Goal: Information Seeking & Learning: Find specific fact

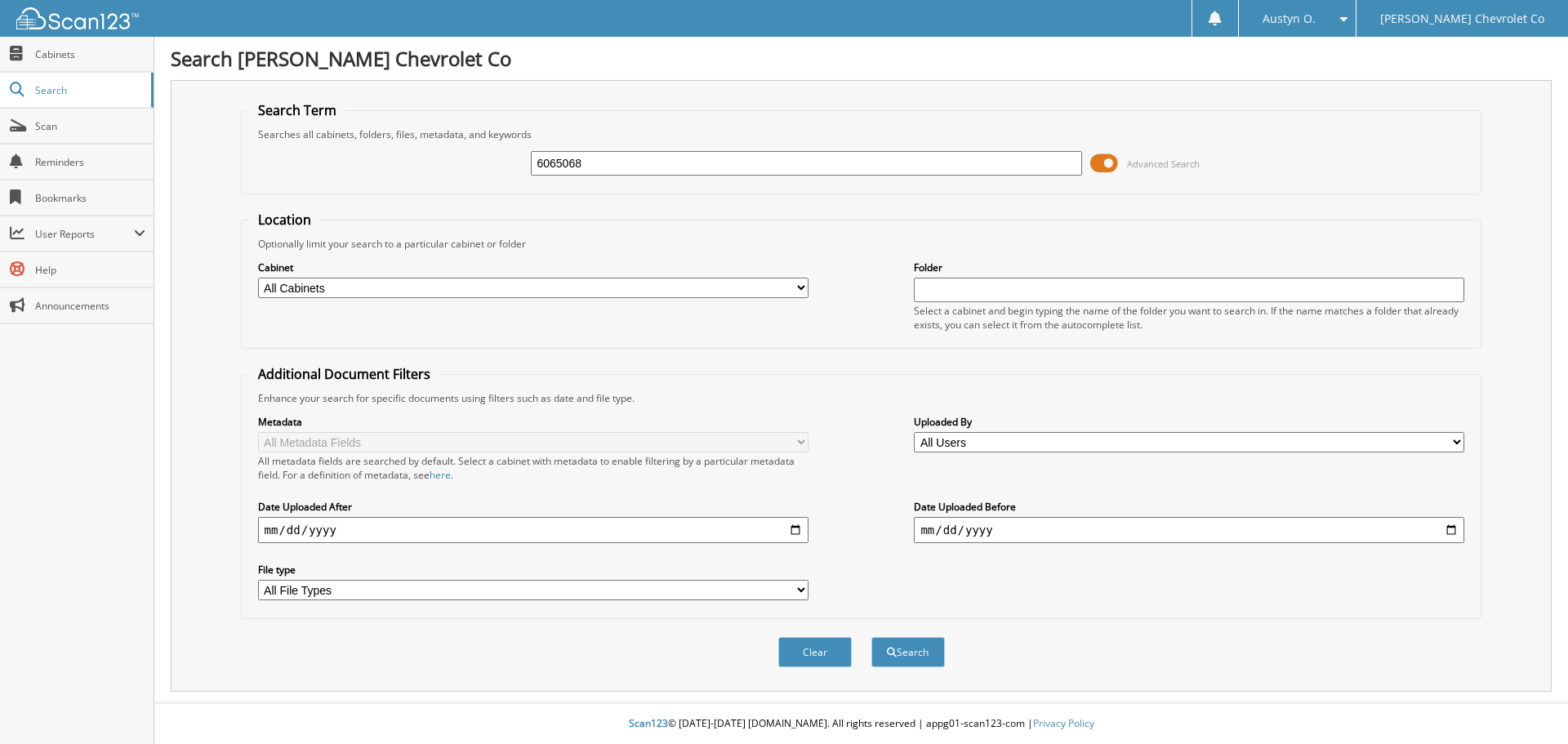
type input "6065068"
click at [871, 636] on button "Search" at bounding box center [908, 651] width 73 height 30
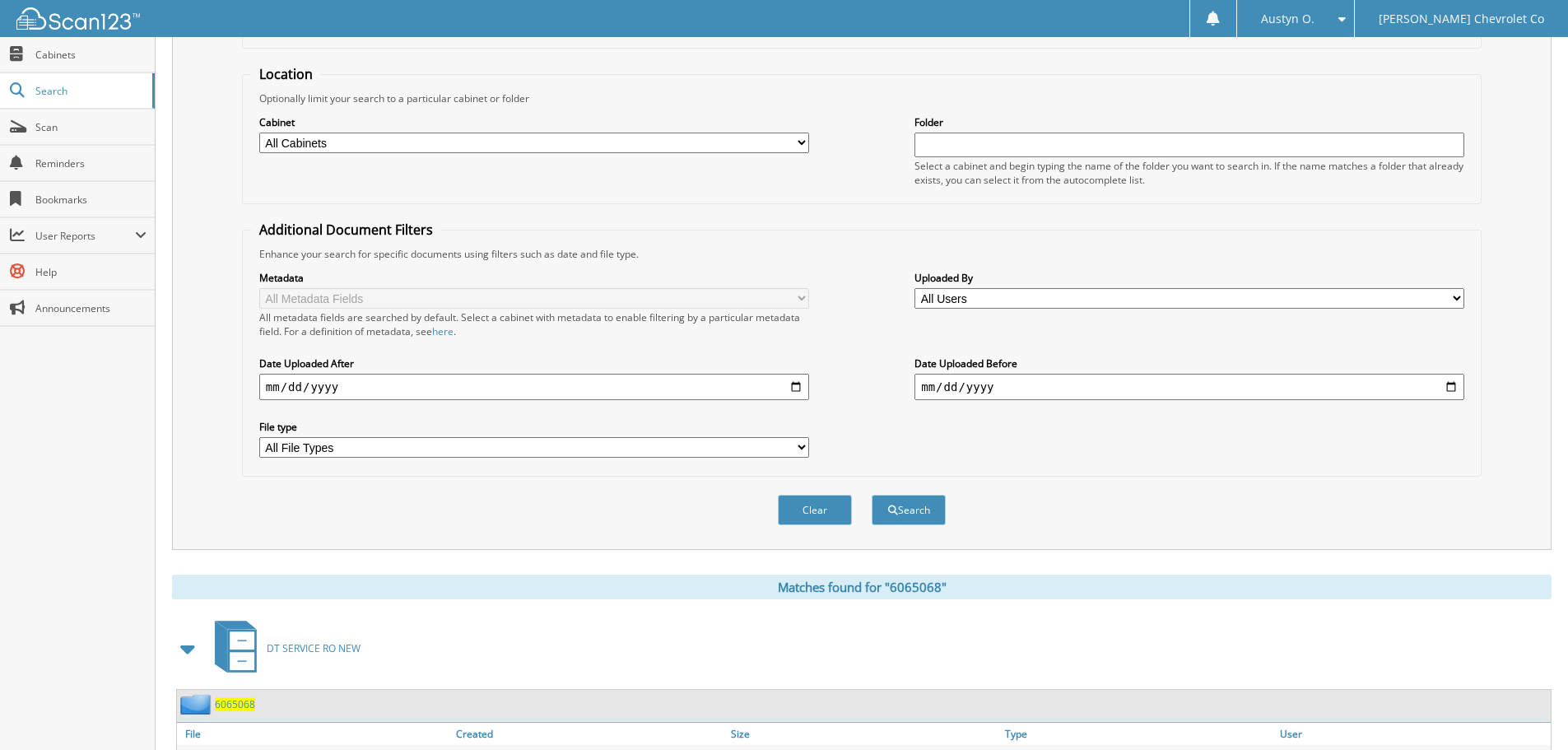
scroll to position [235, 0]
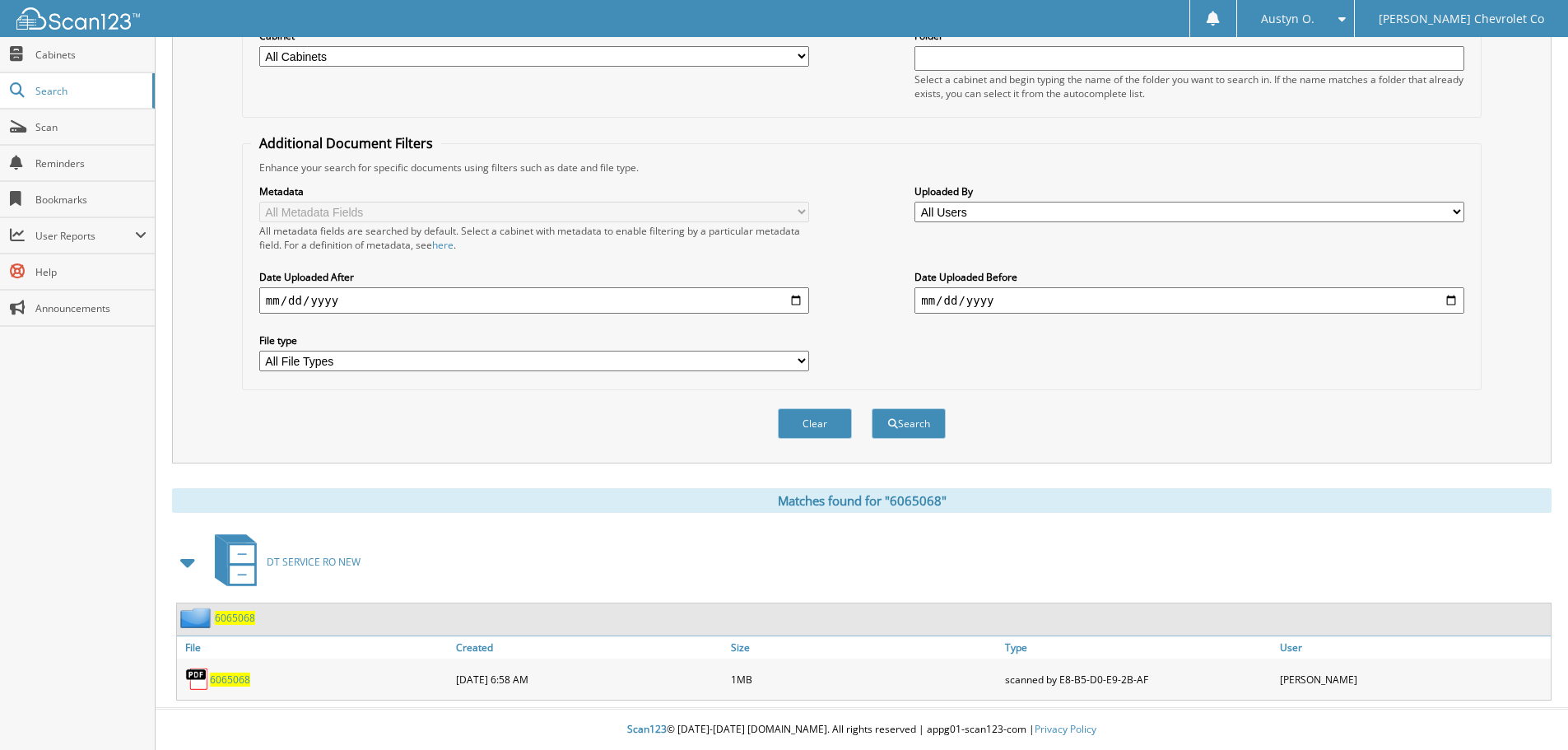
click at [226, 668] on div "6065068" at bounding box center [314, 679] width 275 height 33
click at [229, 681] on span "6065068" at bounding box center [230, 679] width 40 height 14
